Goal: Task Accomplishment & Management: Complete application form

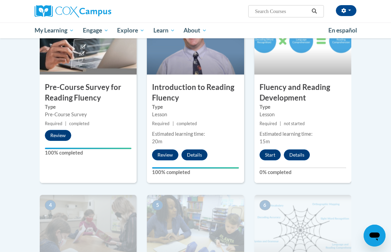
scroll to position [172, 0]
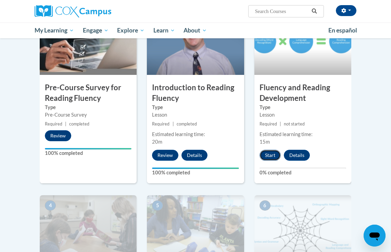
click at [267, 155] on button "Start" at bounding box center [269, 155] width 21 height 11
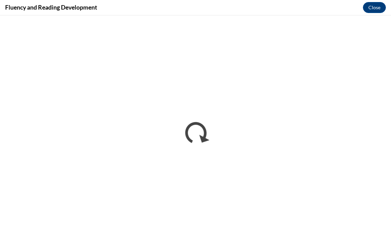
scroll to position [0, 0]
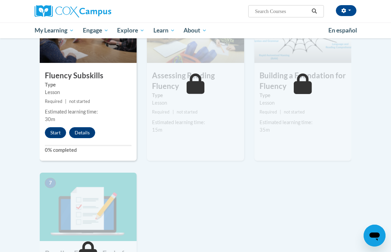
scroll to position [369, 0]
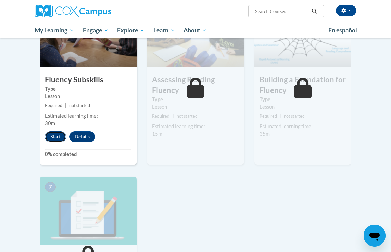
click at [50, 139] on button "Start" at bounding box center [55, 136] width 21 height 11
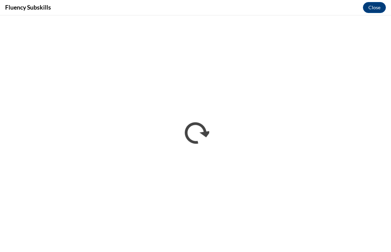
scroll to position [0, 0]
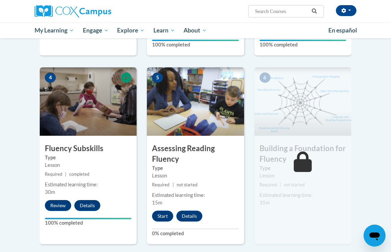
scroll to position [299, 0]
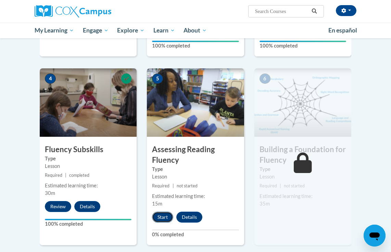
click at [162, 216] on button "Start" at bounding box center [162, 217] width 21 height 11
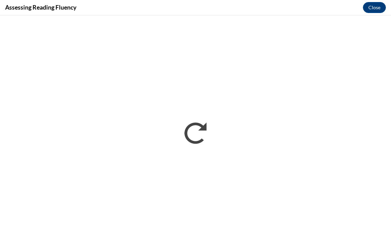
scroll to position [0, 0]
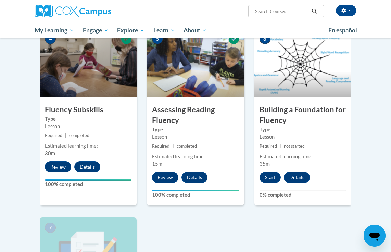
scroll to position [336, 0]
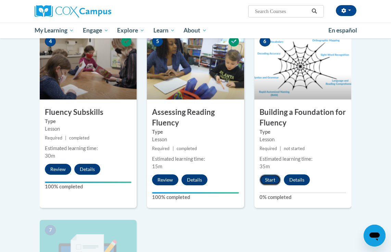
click at [268, 179] on button "Start" at bounding box center [269, 180] width 21 height 11
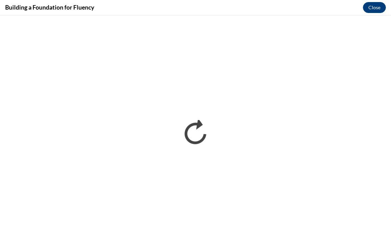
scroll to position [0, 0]
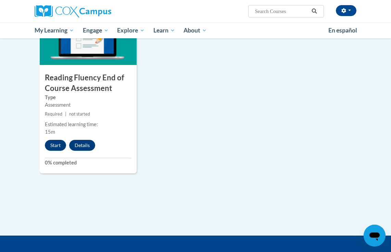
scroll to position [576, 0]
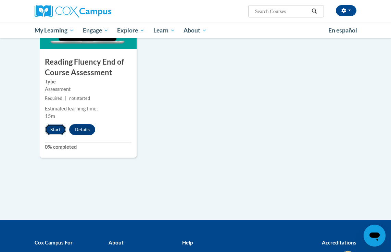
click at [54, 131] on button "Start" at bounding box center [55, 129] width 21 height 11
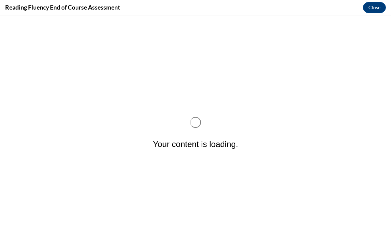
scroll to position [0, 0]
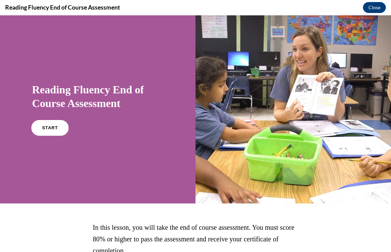
click at [48, 127] on span "START" at bounding box center [50, 128] width 16 height 5
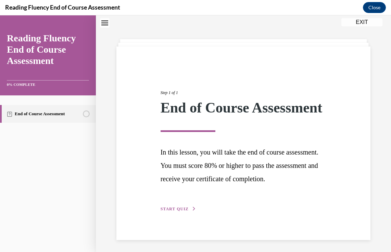
scroll to position [37, 0]
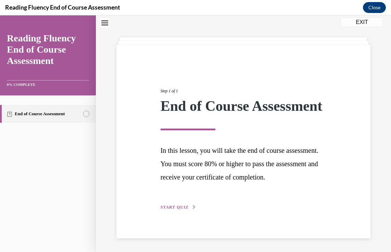
click at [166, 206] on span "START QUIZ" at bounding box center [175, 207] width 28 height 5
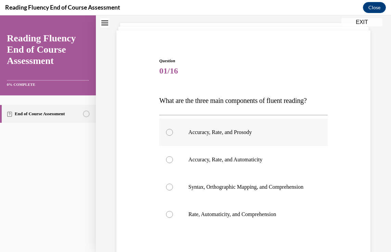
click at [169, 134] on div at bounding box center [169, 132] width 7 height 7
click at [169, 134] on input "Accuracy, Rate, and Prosody" at bounding box center [169, 132] width 7 height 7
radio input "true"
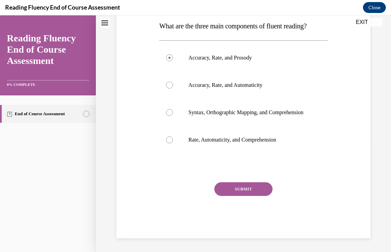
click at [243, 191] on button "SUBMIT" at bounding box center [243, 189] width 58 height 14
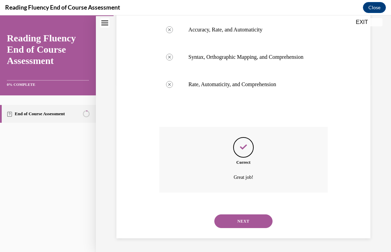
scroll to position [174, 0]
click at [244, 222] on button "NEXT" at bounding box center [243, 222] width 58 height 14
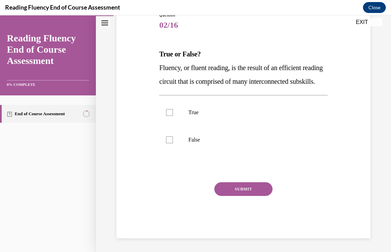
scroll to position [97, 0]
click at [166, 111] on div at bounding box center [169, 112] width 7 height 7
click at [166, 111] on input "True" at bounding box center [169, 112] width 7 height 7
checkbox input "true"
click at [238, 193] on button "SUBMIT" at bounding box center [243, 189] width 58 height 14
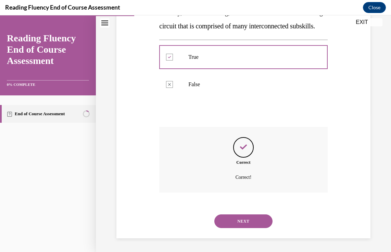
scroll to position [152, 0]
click at [248, 223] on button "NEXT" at bounding box center [243, 222] width 58 height 14
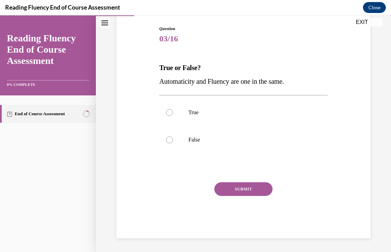
scroll to position [69, 0]
click at [184, 137] on label "False" at bounding box center [243, 139] width 168 height 27
click at [173, 137] on input "False" at bounding box center [169, 140] width 7 height 7
radio input "true"
click at [246, 190] on button "SUBMIT" at bounding box center [243, 189] width 58 height 14
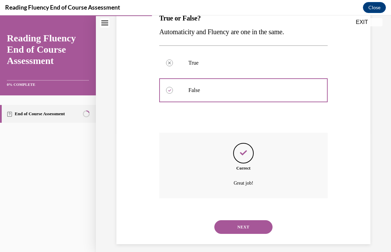
scroll to position [125, 0]
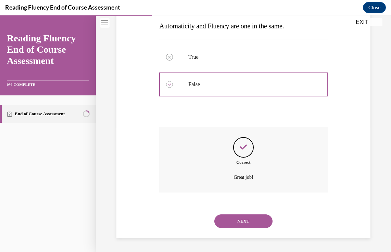
click at [249, 215] on button "NEXT" at bounding box center [243, 222] width 58 height 14
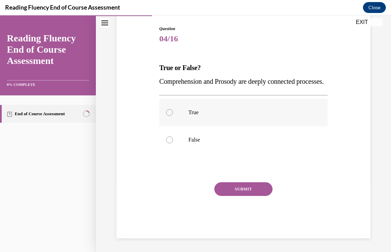
click at [174, 119] on label "True" at bounding box center [243, 112] width 168 height 27
click at [173, 116] on input "True" at bounding box center [169, 112] width 7 height 7
radio input "true"
click at [256, 196] on button "SUBMIT" at bounding box center [243, 189] width 58 height 14
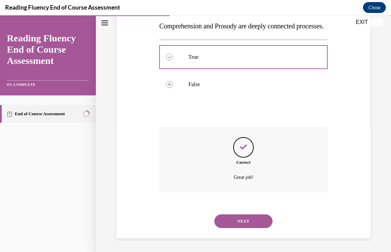
scroll to position [139, 0]
click at [247, 227] on button "NEXT" at bounding box center [243, 222] width 58 height 14
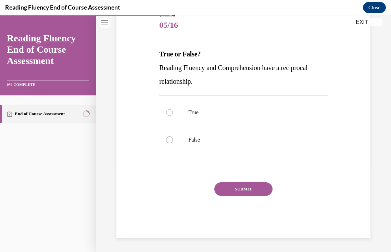
scroll to position [76, 0]
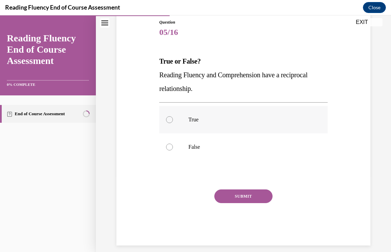
click at [171, 111] on label "True" at bounding box center [243, 119] width 168 height 27
click at [171, 116] on input "True" at bounding box center [169, 119] width 7 height 7
radio input "true"
click at [244, 197] on button "SUBMIT" at bounding box center [243, 197] width 58 height 14
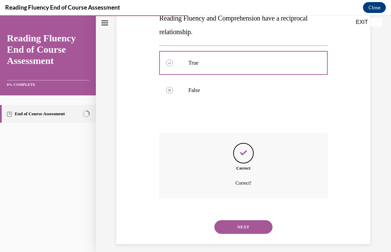
scroll to position [139, 0]
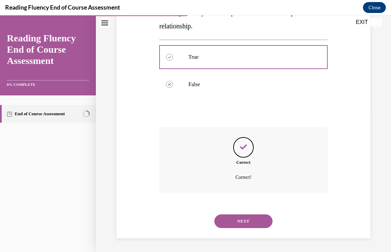
click at [240, 226] on button "NEXT" at bounding box center [243, 222] width 58 height 14
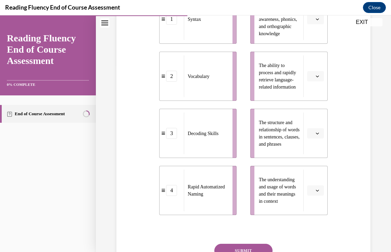
scroll to position [188, 0]
click at [314, 132] on button "button" at bounding box center [315, 133] width 17 height 10
click at [315, 160] on div "1" at bounding box center [314, 162] width 17 height 14
click at [315, 190] on span "button" at bounding box center [317, 190] width 5 height 5
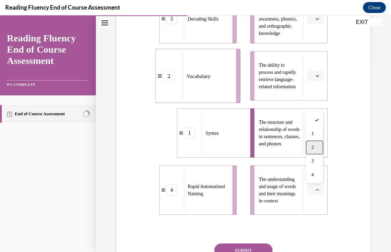
click at [310, 149] on div "2" at bounding box center [314, 148] width 17 height 14
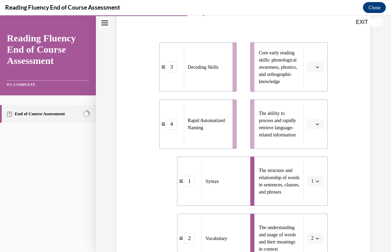
scroll to position [140, 0]
click at [314, 123] on button "button" at bounding box center [315, 124] width 17 height 10
click at [314, 197] on div "4" at bounding box center [314, 194] width 17 height 14
click at [315, 67] on span "button" at bounding box center [317, 66] width 5 height 5
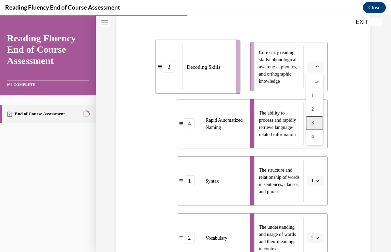
click at [313, 120] on span "3" at bounding box center [312, 122] width 2 height 5
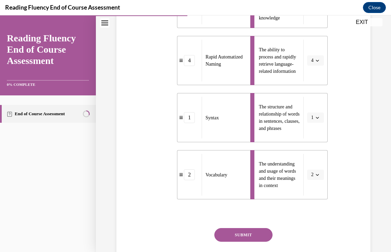
scroll to position [249, 0]
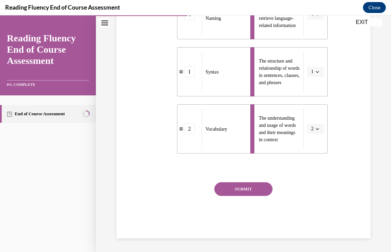
click at [248, 189] on button "SUBMIT" at bounding box center [243, 189] width 58 height 14
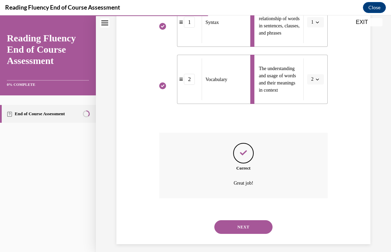
scroll to position [304, 0]
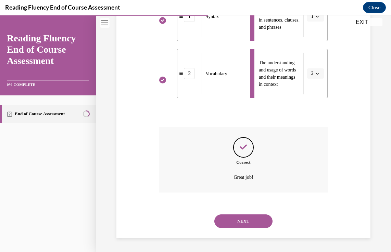
click at [249, 221] on button "NEXT" at bounding box center [243, 222] width 58 height 14
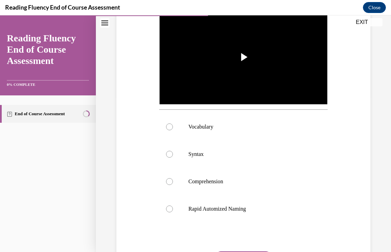
scroll to position [156, 0]
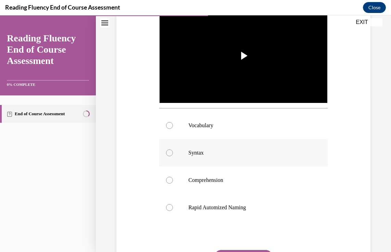
click at [185, 150] on label "Syntax" at bounding box center [243, 152] width 168 height 27
click at [173, 150] on input "Syntax" at bounding box center [169, 153] width 7 height 7
radio input "true"
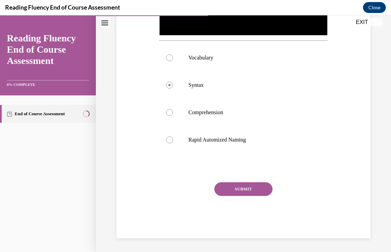
click at [252, 190] on button "SUBMIT" at bounding box center [243, 189] width 58 height 14
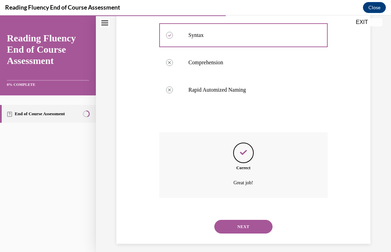
scroll to position [279, 0]
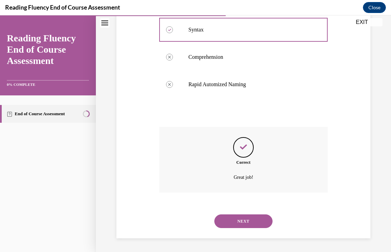
click at [253, 224] on button "NEXT" at bounding box center [243, 222] width 58 height 14
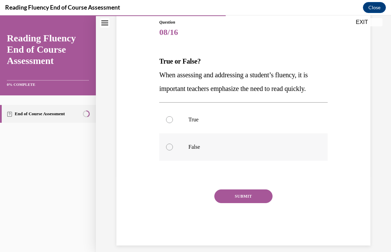
click at [190, 150] on p "False" at bounding box center [249, 147] width 122 height 7
click at [173, 150] on input "False" at bounding box center [169, 147] width 7 height 7
radio input "true"
click at [243, 195] on button "SUBMIT" at bounding box center [243, 197] width 58 height 14
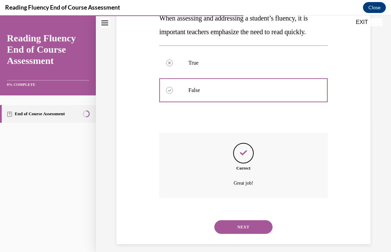
scroll to position [139, 0]
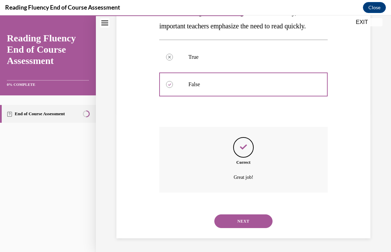
click at [256, 219] on button "NEXT" at bounding box center [243, 222] width 58 height 14
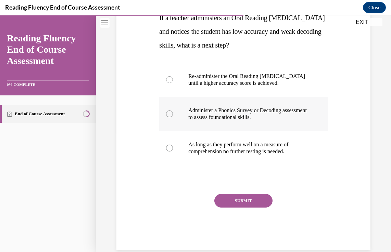
scroll to position [122, 0]
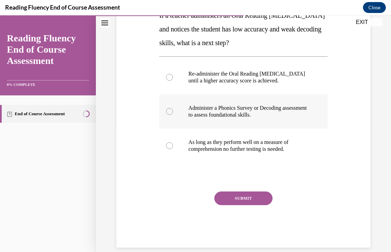
click at [246, 118] on p "Administer a Phonics Survey or Decoding assessment to assess foundational skill…" at bounding box center [249, 112] width 122 height 14
click at [173, 115] on input "Administer a Phonics Survey or Decoding assessment to assess foundational skill…" at bounding box center [169, 111] width 7 height 7
radio input "true"
click at [245, 205] on button "SUBMIT" at bounding box center [243, 199] width 58 height 14
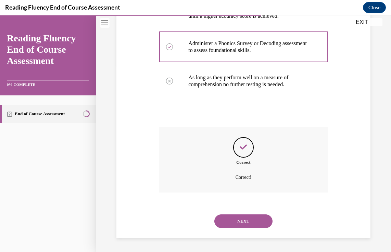
scroll to position [193, 0]
click at [240, 234] on div "NEXT" at bounding box center [243, 221] width 168 height 27
click at [245, 215] on button "NEXT" at bounding box center [243, 222] width 58 height 14
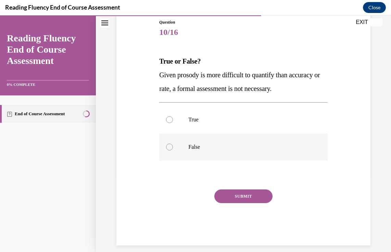
click at [197, 151] on label "False" at bounding box center [243, 146] width 168 height 27
click at [173, 151] on input "False" at bounding box center [169, 147] width 7 height 7
radio input "true"
click at [236, 192] on button "SUBMIT" at bounding box center [243, 197] width 58 height 14
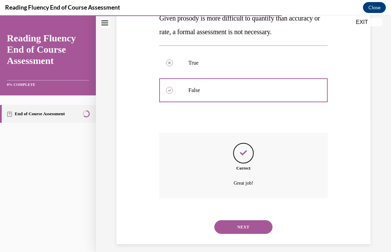
scroll to position [139, 0]
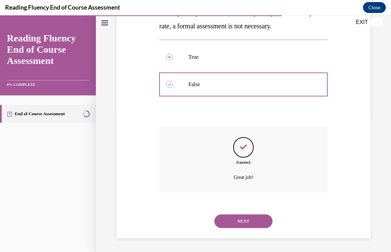
click at [248, 218] on button "NEXT" at bounding box center [243, 222] width 58 height 14
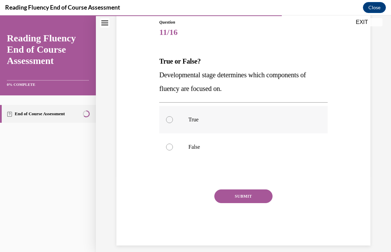
click at [168, 112] on label "True" at bounding box center [243, 119] width 168 height 27
click at [168, 116] on input "True" at bounding box center [169, 119] width 7 height 7
radio input "true"
click at [251, 199] on button "SUBMIT" at bounding box center [243, 197] width 58 height 14
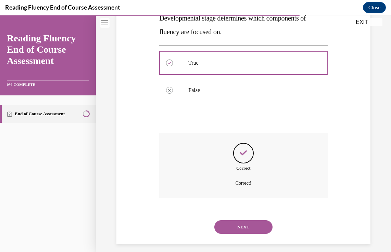
scroll to position [139, 0]
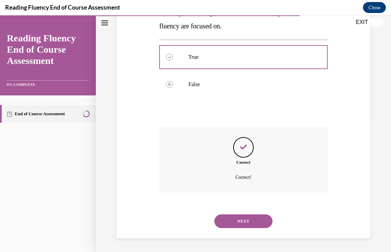
click at [243, 222] on button "NEXT" at bounding box center [243, 222] width 58 height 14
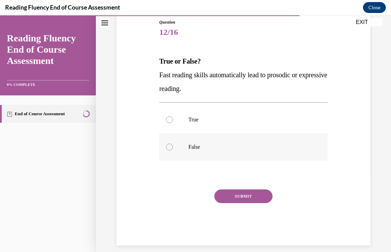
click at [184, 147] on label "False" at bounding box center [243, 146] width 168 height 27
click at [173, 147] on input "False" at bounding box center [169, 147] width 7 height 7
radio input "true"
click at [230, 199] on button "SUBMIT" at bounding box center [243, 197] width 58 height 14
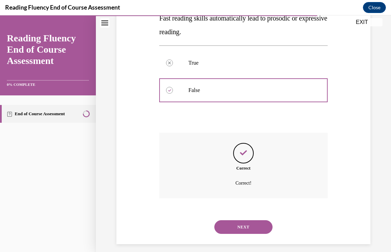
scroll to position [139, 0]
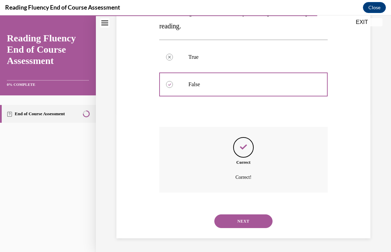
click at [233, 219] on button "NEXT" at bounding box center [243, 222] width 58 height 14
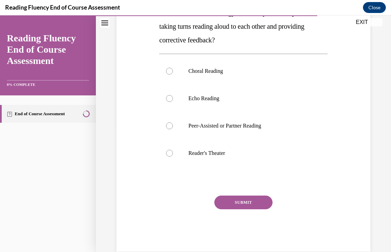
scroll to position [93, 0]
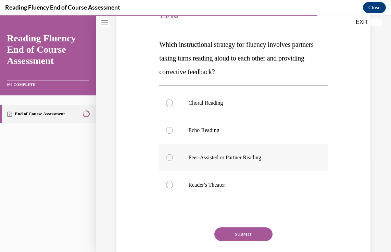
click at [212, 162] on label "Peer-Assisted or Partner Reading" at bounding box center [243, 157] width 168 height 27
click at [173, 161] on input "Peer-Assisted or Partner Reading" at bounding box center [169, 157] width 7 height 7
radio input "true"
click at [235, 234] on button "SUBMIT" at bounding box center [243, 235] width 58 height 14
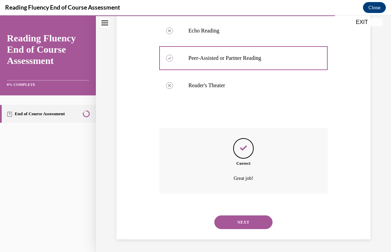
scroll to position [193, 0]
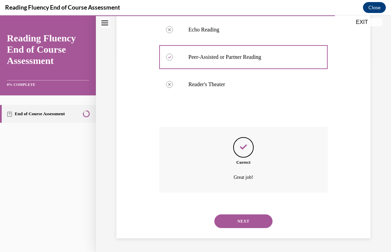
click at [245, 221] on button "NEXT" at bounding box center [243, 222] width 58 height 14
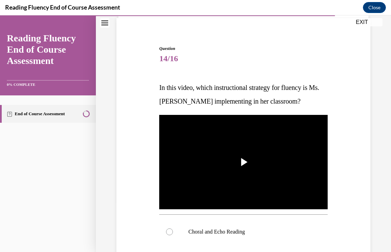
scroll to position [59, 0]
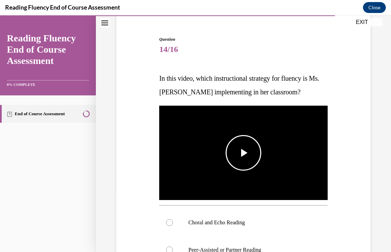
click at [243, 153] on span "Video player" at bounding box center [243, 153] width 0 height 0
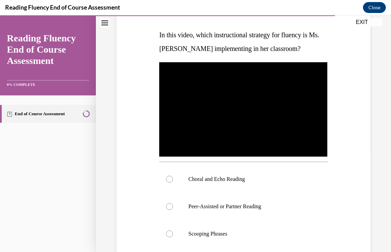
scroll to position [98, 0]
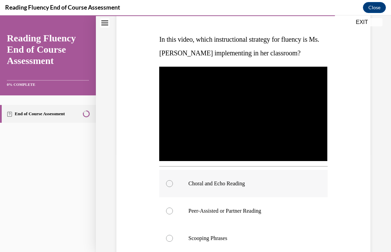
click at [214, 191] on label "Choral and Echo Reading" at bounding box center [243, 183] width 168 height 27
click at [173, 187] on input "Choral and Echo Reading" at bounding box center [169, 183] width 7 height 7
radio input "true"
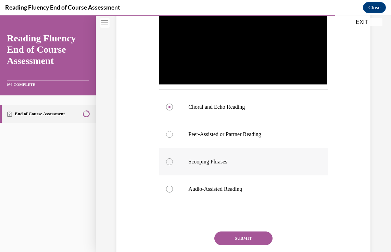
scroll to position [224, 0]
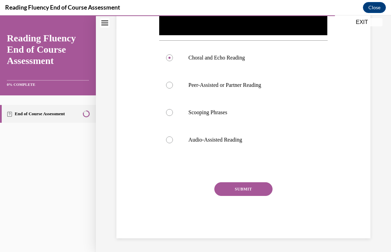
click at [248, 187] on button "SUBMIT" at bounding box center [243, 189] width 58 height 14
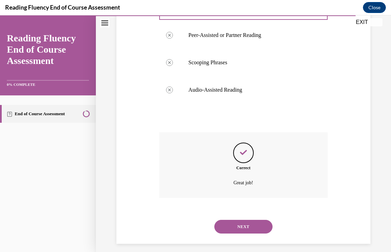
scroll to position [279, 0]
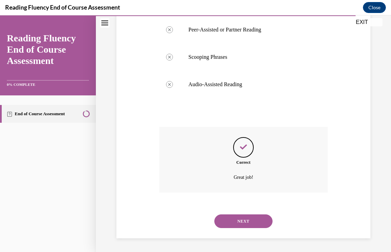
click at [247, 220] on button "NEXT" at bounding box center [243, 222] width 58 height 14
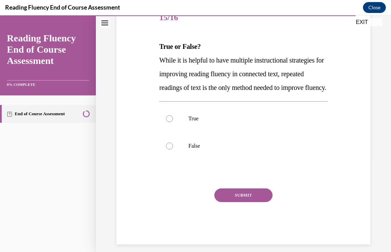
scroll to position [99, 0]
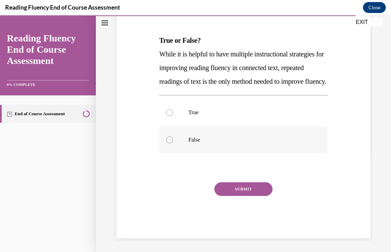
click at [201, 143] on p "False" at bounding box center [249, 140] width 122 height 7
click at [173, 143] on input "False" at bounding box center [169, 140] width 7 height 7
radio input "true"
click at [242, 196] on button "SUBMIT" at bounding box center [243, 189] width 58 height 14
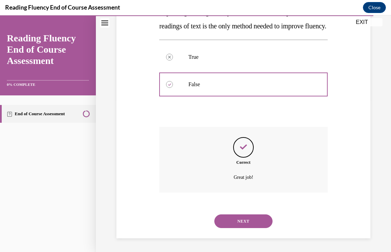
scroll to position [166, 0]
click at [245, 221] on button "NEXT" at bounding box center [243, 222] width 58 height 14
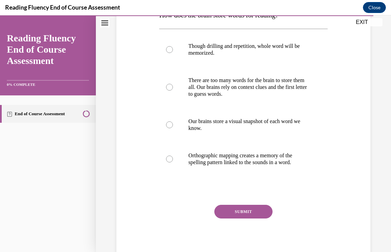
scroll to position [123, 0]
click at [250, 169] on label "Orthographic mapping creates a memory of the spelling pattern linked to the sou…" at bounding box center [243, 159] width 168 height 34
click at [173, 162] on input "Orthographic mapping creates a memory of the spelling pattern linked to the sou…" at bounding box center [169, 158] width 7 height 7
radio input "true"
click at [242, 217] on button "SUBMIT" at bounding box center [243, 212] width 58 height 14
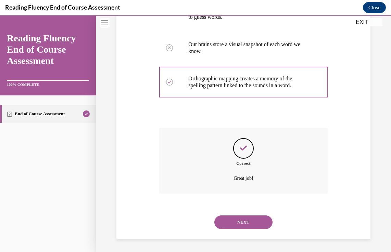
scroll to position [200, 0]
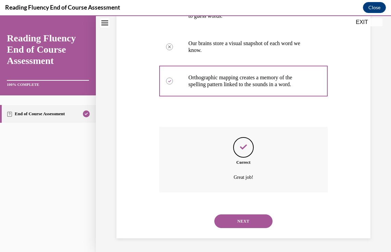
click at [242, 220] on button "NEXT" at bounding box center [243, 222] width 58 height 14
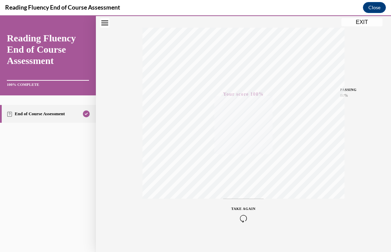
scroll to position [114, 0]
click at [365, 22] on button "EXIT" at bounding box center [361, 22] width 41 height 8
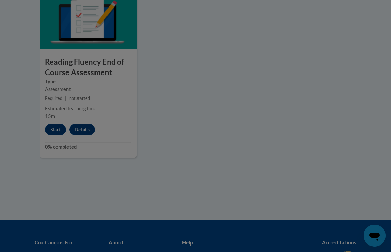
scroll to position [0, 0]
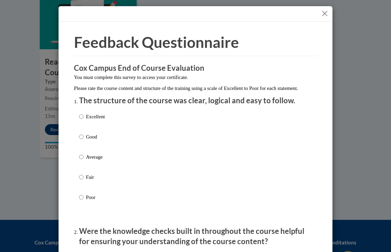
click at [83, 129] on label "Excellent" at bounding box center [92, 122] width 26 height 18
click at [83, 120] on input "Excellent" at bounding box center [81, 117] width 4 height 8
radio input "true"
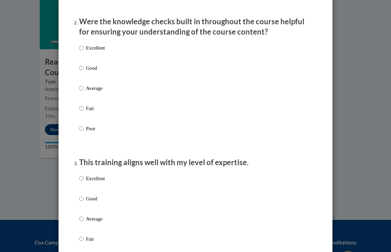
scroll to position [210, 0]
click at [85, 77] on label "Good" at bounding box center [92, 73] width 26 height 18
click at [84, 72] on input "Good" at bounding box center [81, 68] width 4 height 8
radio input "true"
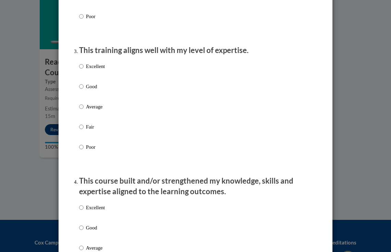
scroll to position [343, 0]
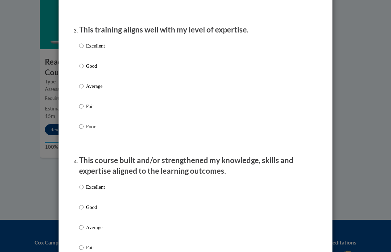
click at [89, 78] on label "Good" at bounding box center [92, 71] width 26 height 18
click at [84, 70] on input "Good" at bounding box center [81, 66] width 4 height 8
radio input "true"
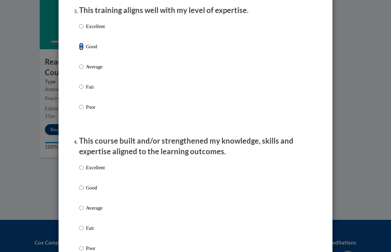
scroll to position [338, 0]
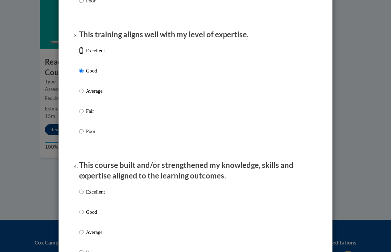
click at [80, 54] on input "Excellent" at bounding box center [81, 51] width 4 height 8
radio input "true"
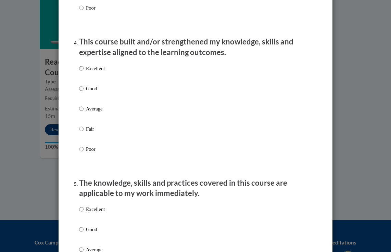
scroll to position [467, 0]
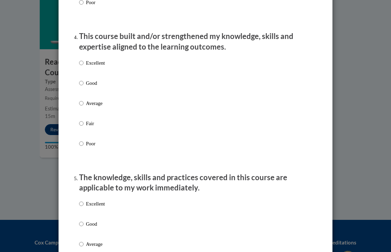
click at [82, 98] on label "Good" at bounding box center [92, 88] width 26 height 18
click at [82, 87] on input "Good" at bounding box center [81, 83] width 4 height 8
radio input "true"
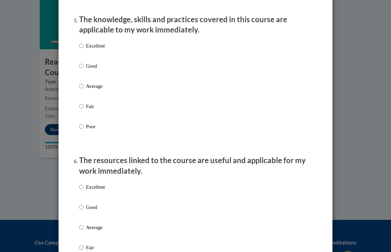
scroll to position [632, 0]
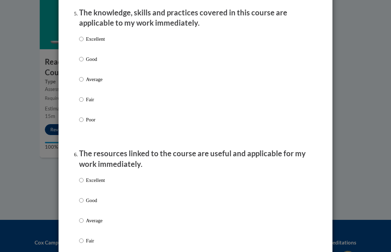
click at [89, 63] on p "Good" at bounding box center [95, 59] width 19 height 8
click at [84, 63] on input "Good" at bounding box center [81, 59] width 4 height 8
radio input "true"
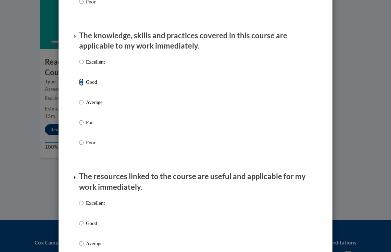
scroll to position [591, 0]
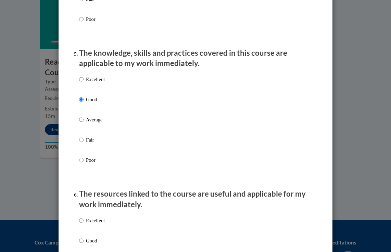
click at [88, 83] on p "Excellent" at bounding box center [95, 80] width 19 height 8
click at [84, 83] on input "Excellent" at bounding box center [81, 80] width 4 height 8
radio input "true"
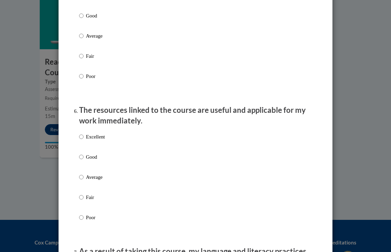
scroll to position [735, 0]
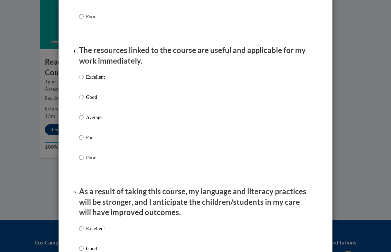
click at [87, 81] on p "Excellent" at bounding box center [95, 77] width 19 height 8
click at [84, 81] on input "Excellent" at bounding box center [81, 77] width 4 height 8
radio input "true"
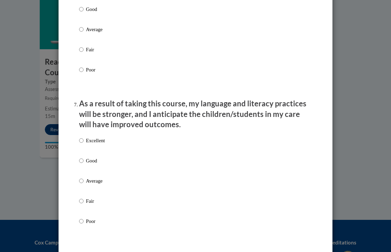
scroll to position [891, 0]
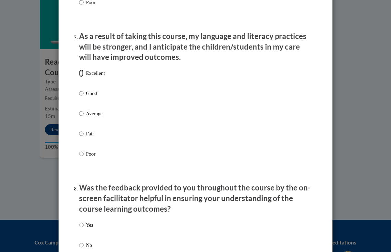
click at [82, 76] on input "Excellent" at bounding box center [81, 73] width 4 height 8
radio input "true"
click at [81, 97] on input "Good" at bounding box center [81, 94] width 4 height 8
radio input "true"
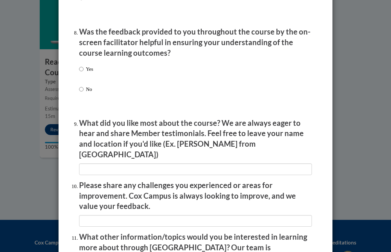
scroll to position [1047, 0]
click at [84, 81] on label "Yes" at bounding box center [86, 74] width 14 height 18
click at [84, 73] on input "Yes" at bounding box center [81, 69] width 4 height 8
radio input "true"
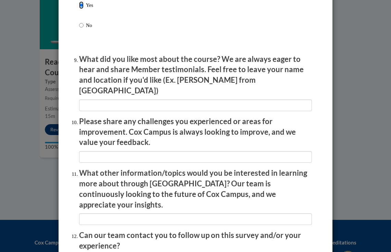
scroll to position [1172, 0]
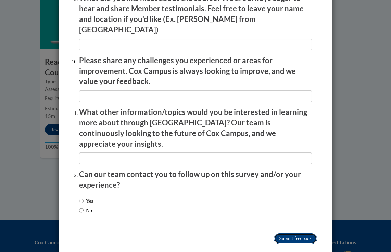
click at [292, 233] on input "Submit feedback" at bounding box center [295, 238] width 43 height 11
